Goal: Task Accomplishment & Management: Use online tool/utility

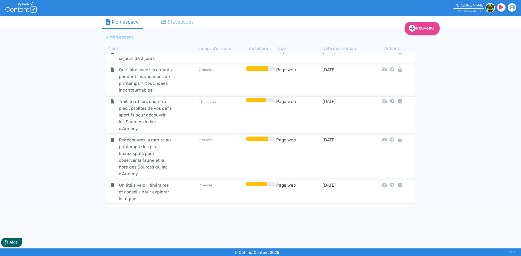
scroll to position [581, 0]
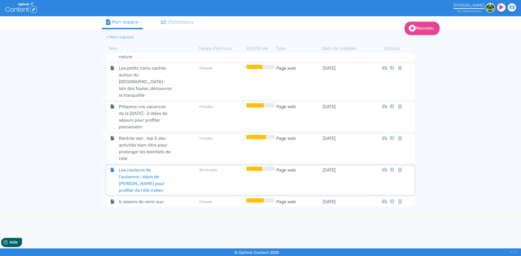
click at [145, 167] on span "Les couleurs de l'automne : idées de [PERSON_NAME] pour profiter de l'été indien" at bounding box center [145, 180] width 61 height 27
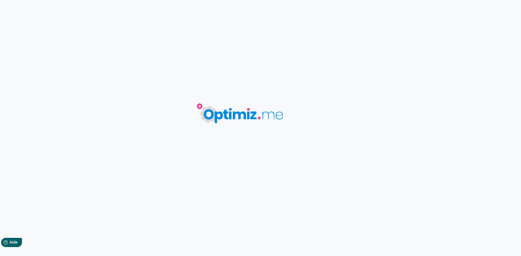
type input "Les couleurs de l'automne : idées de [PERSON_NAME] pour profiter de l'été indien"
